Goal: Find specific page/section: Find specific page/section

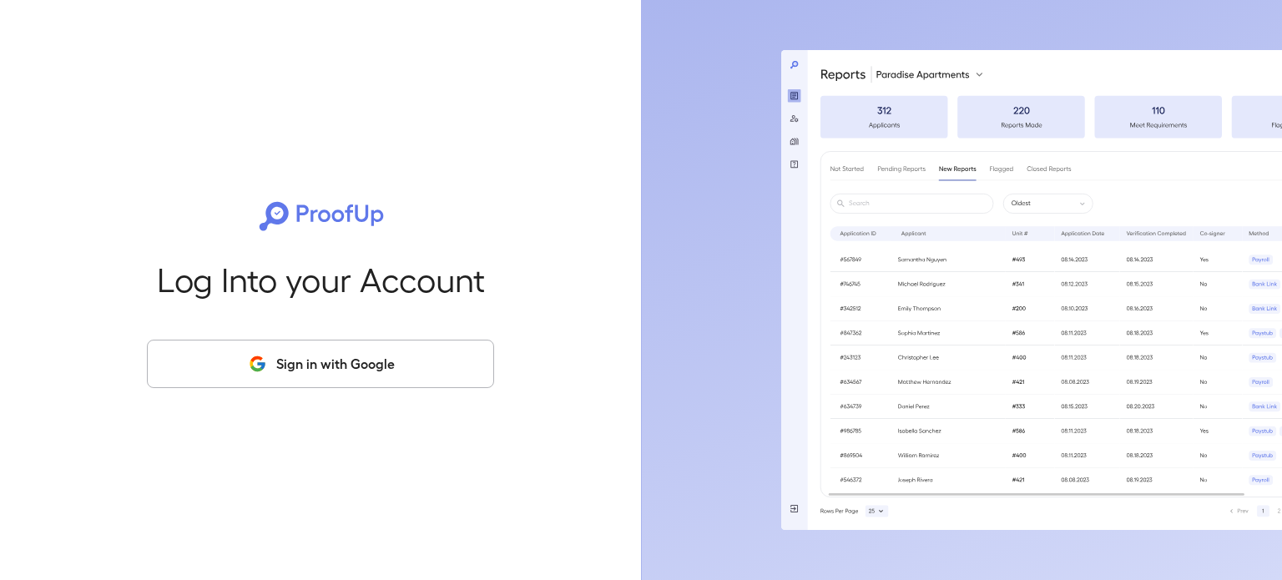
click at [371, 367] on button "Sign in with Google" at bounding box center [320, 364] width 347 height 48
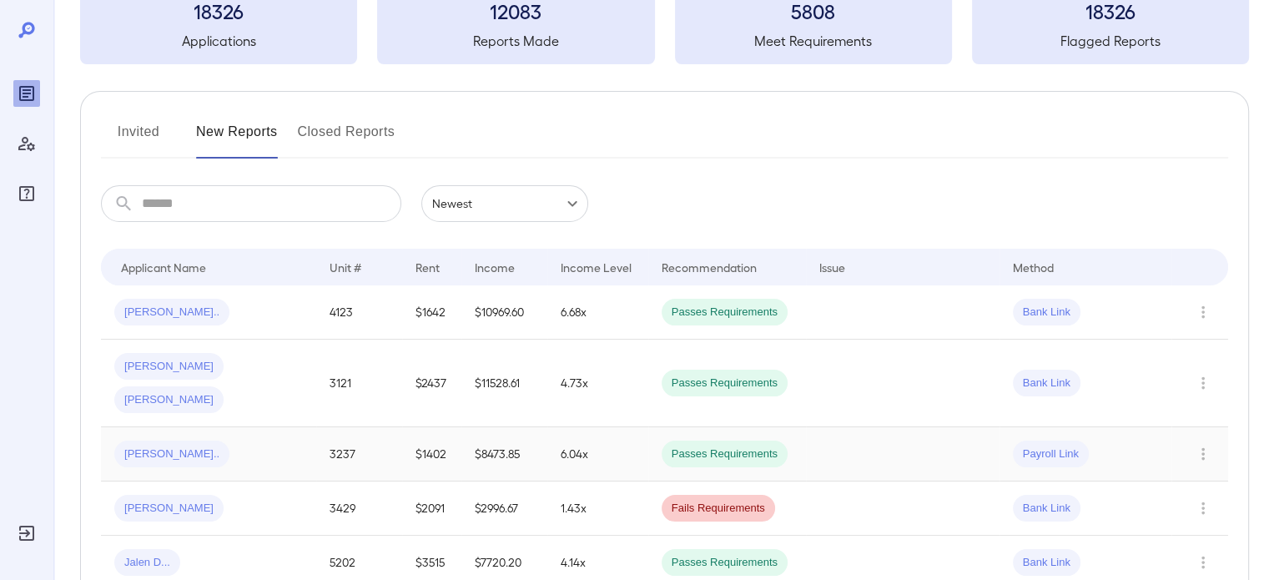
scroll to position [83, 0]
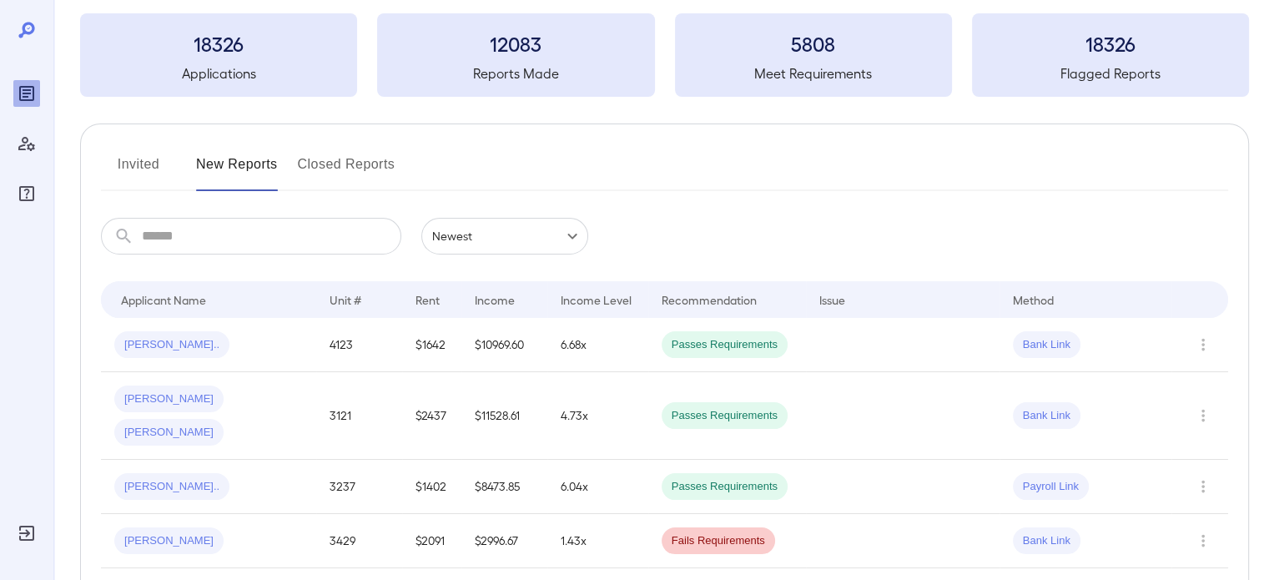
click at [158, 239] on input "text" at bounding box center [272, 236] width 260 height 37
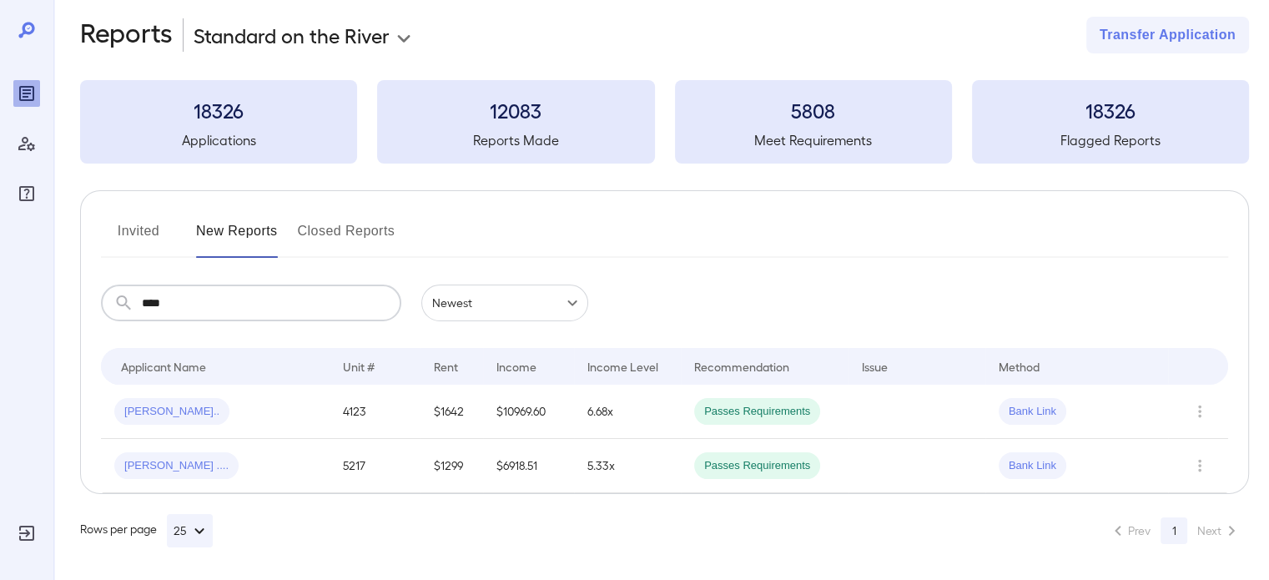
scroll to position [0, 0]
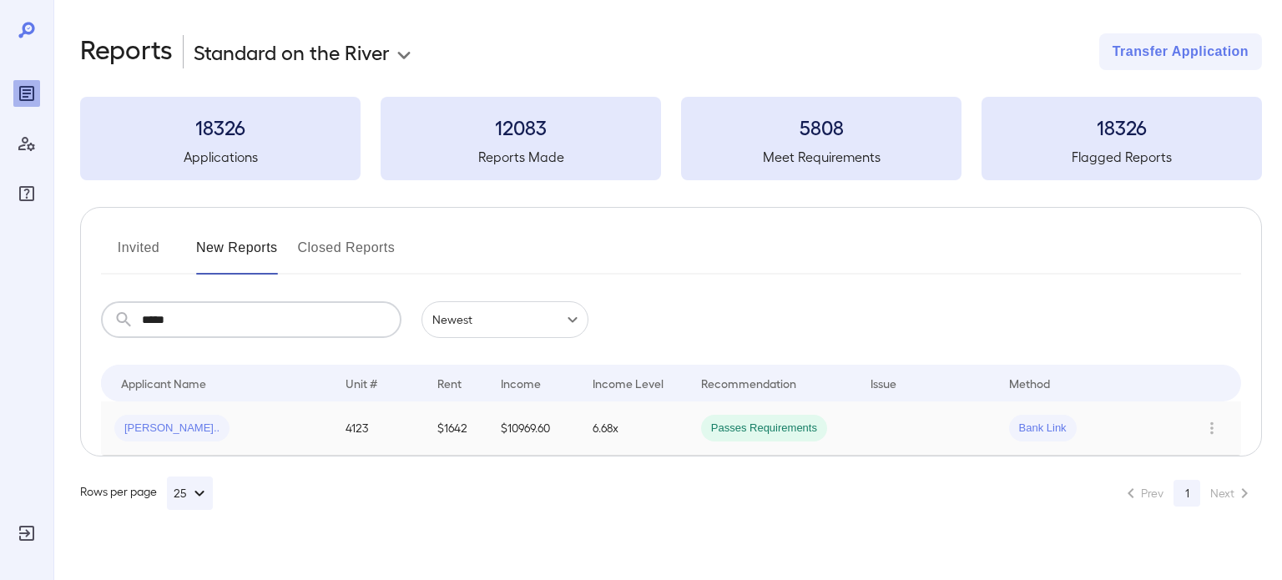
type input "*****"
click at [163, 436] on div "[PERSON_NAME].." at bounding box center [171, 428] width 115 height 27
